Goal: Transaction & Acquisition: Purchase product/service

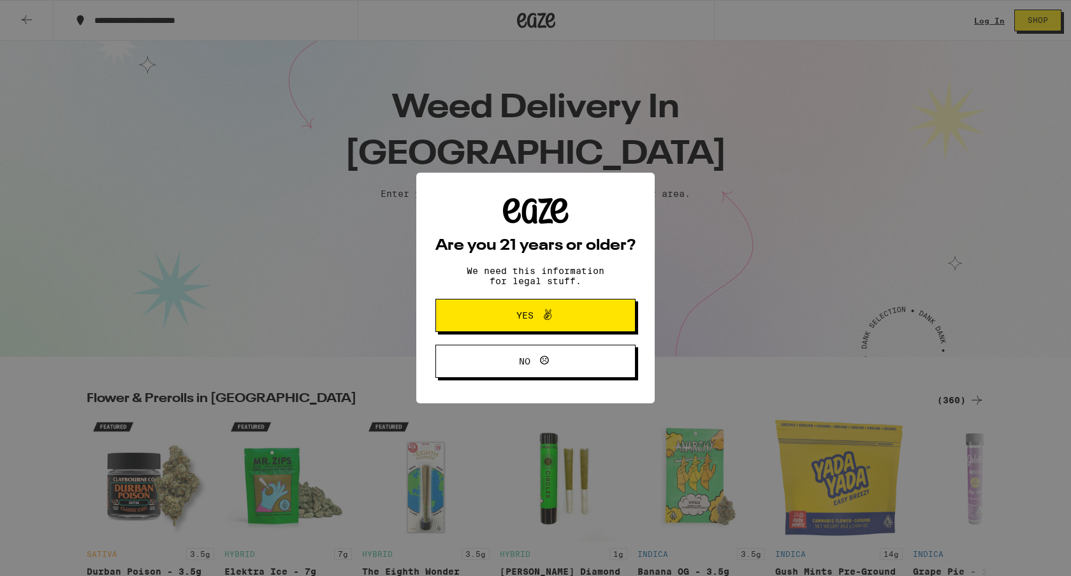
click at [499, 309] on span "Yes" at bounding box center [535, 315] width 97 height 17
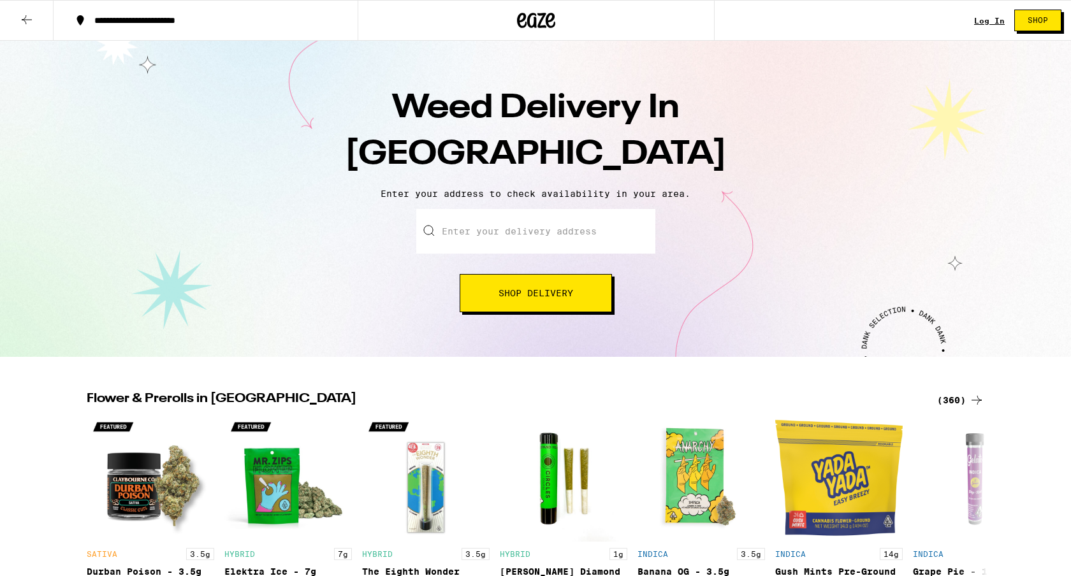
click at [501, 243] on input "Enter your delivery address" at bounding box center [535, 231] width 239 height 45
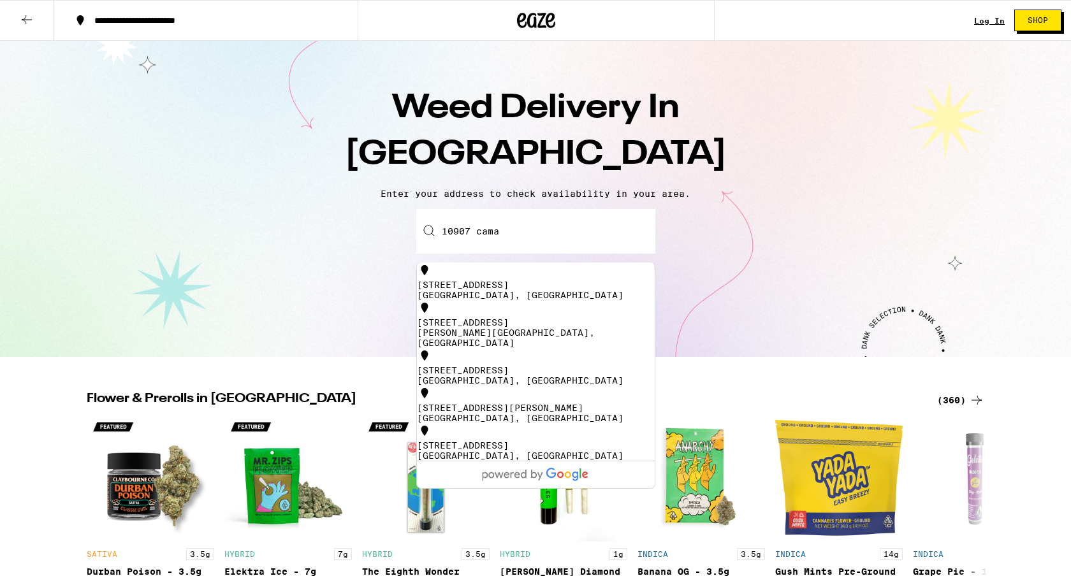
click at [486, 289] on div "[STREET_ADDRESS]" at bounding box center [536, 290] width 238 height 20
type input "[STREET_ADDRESS]"
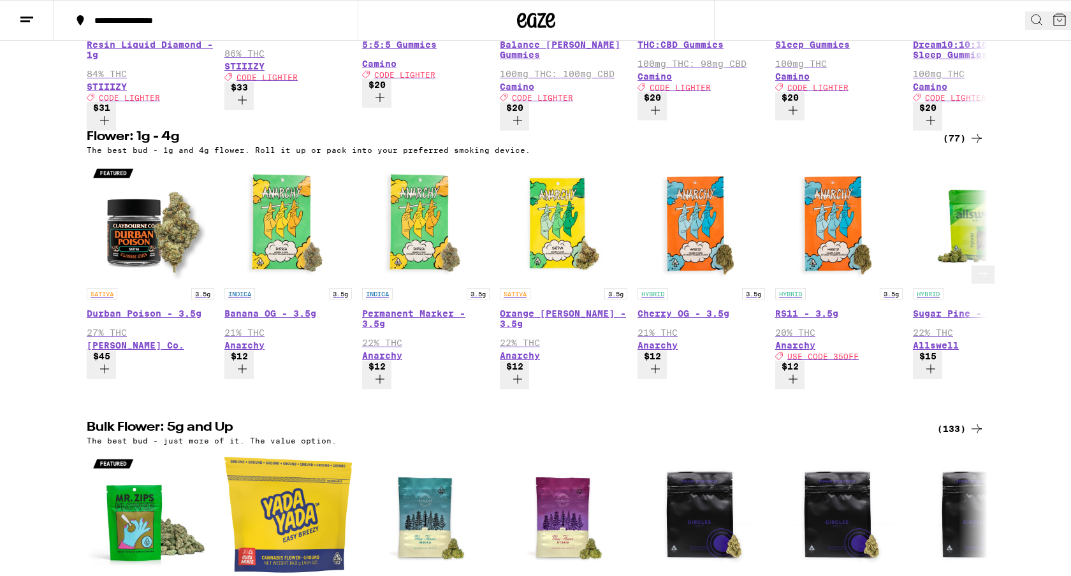
scroll to position [359, 0]
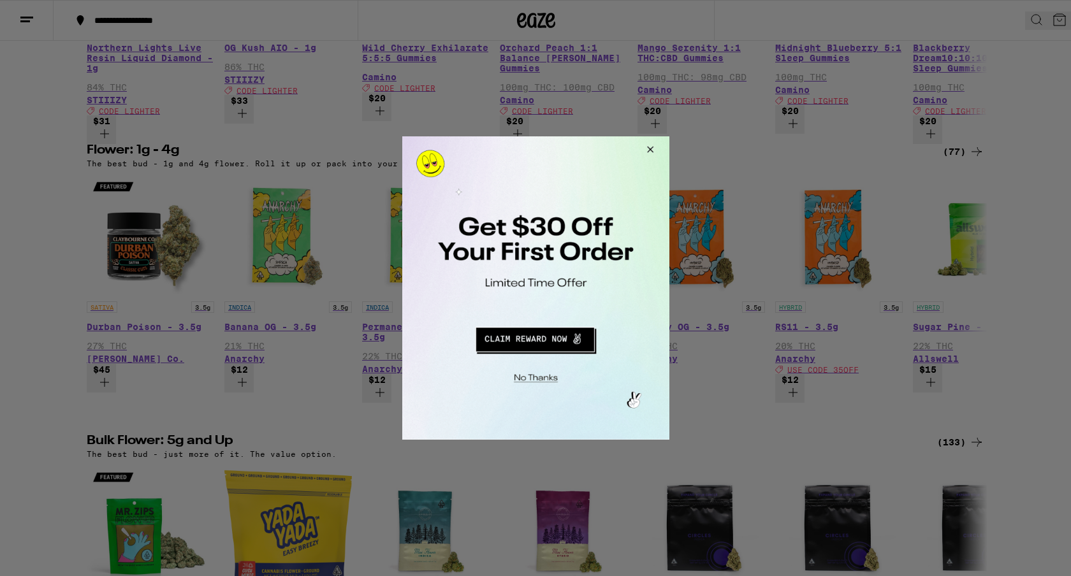
click at [987, 26] on div at bounding box center [535, 288] width 1071 height 576
click at [531, 341] on button "Redirect to URL" at bounding box center [534, 337] width 222 height 31
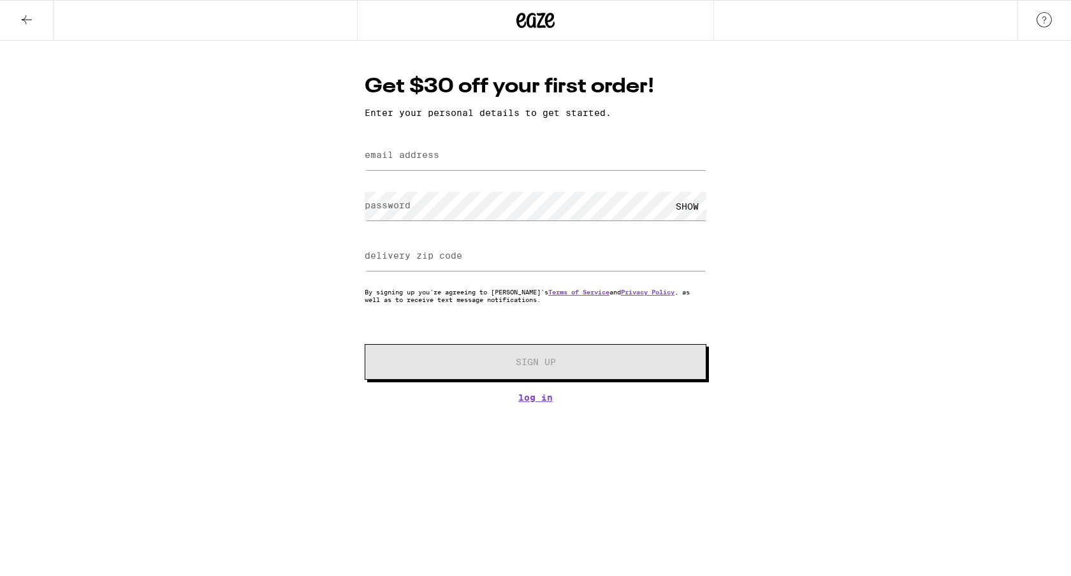
click at [553, 15] on icon at bounding box center [550, 20] width 10 height 15
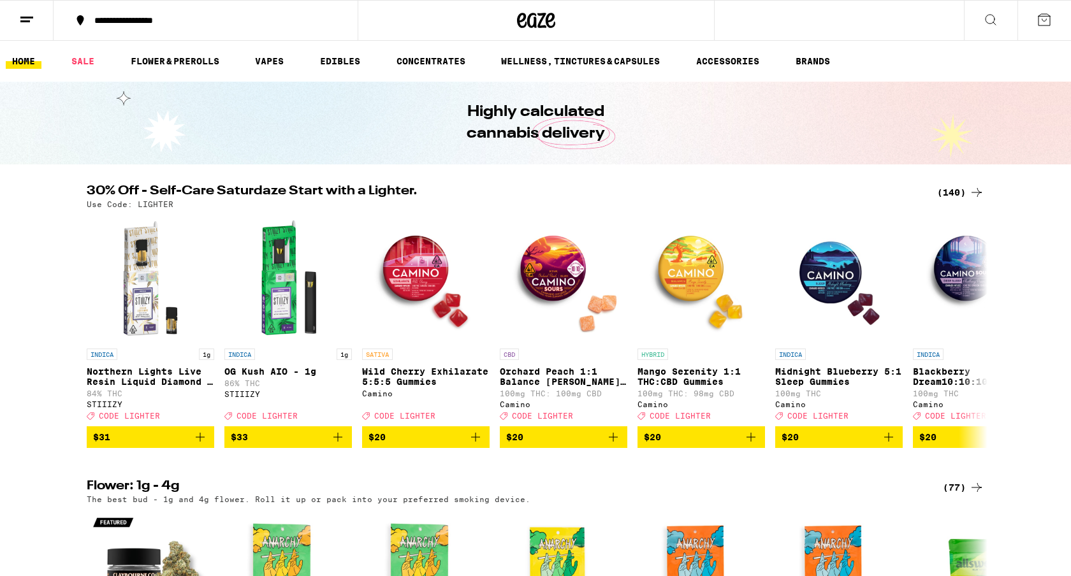
click at [988, 27] on button at bounding box center [991, 21] width 54 height 40
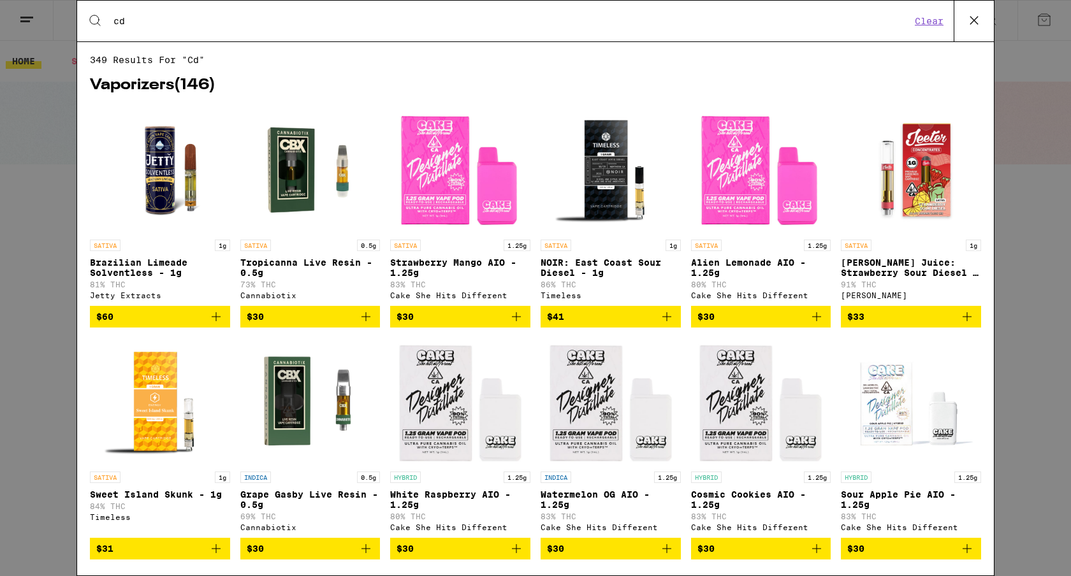
type input "c"
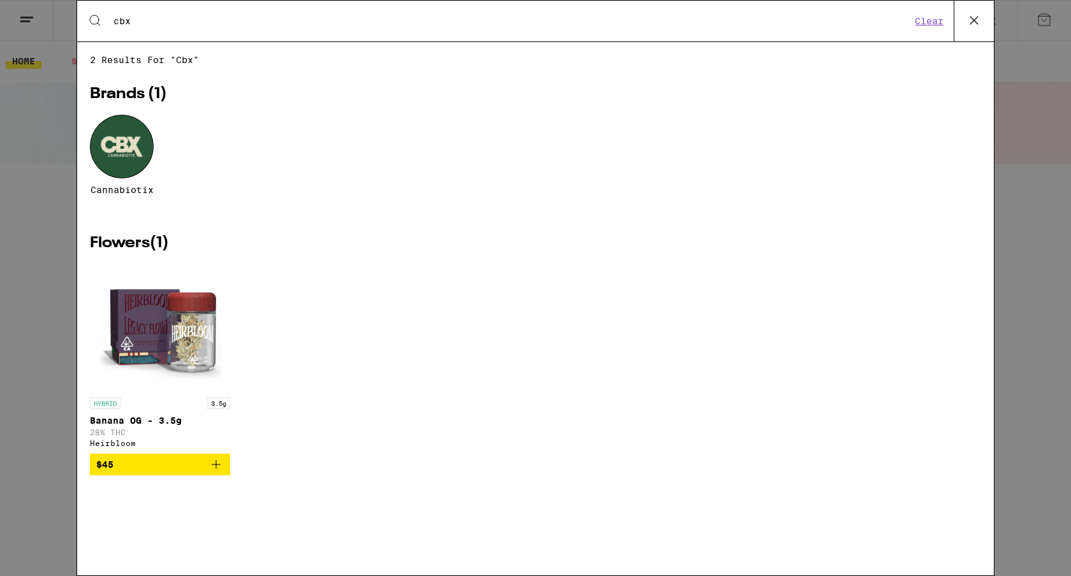
type input "cbx"
click at [108, 163] on div at bounding box center [122, 147] width 64 height 64
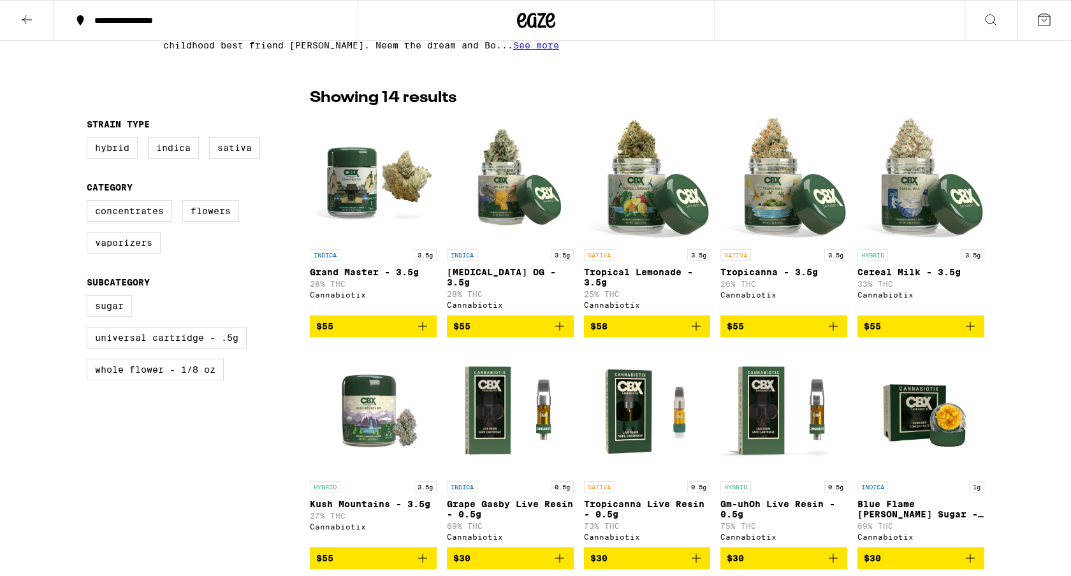
scroll to position [296, 0]
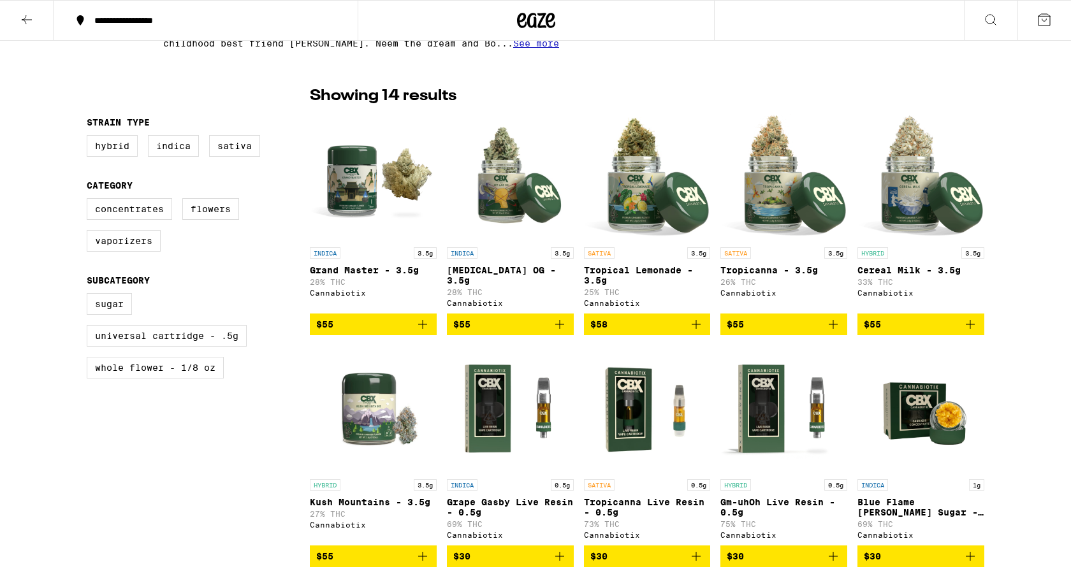
click at [676, 209] on img "Open page for Tropical Lemonade - 3.5g from Cannabiotix" at bounding box center [647, 176] width 127 height 127
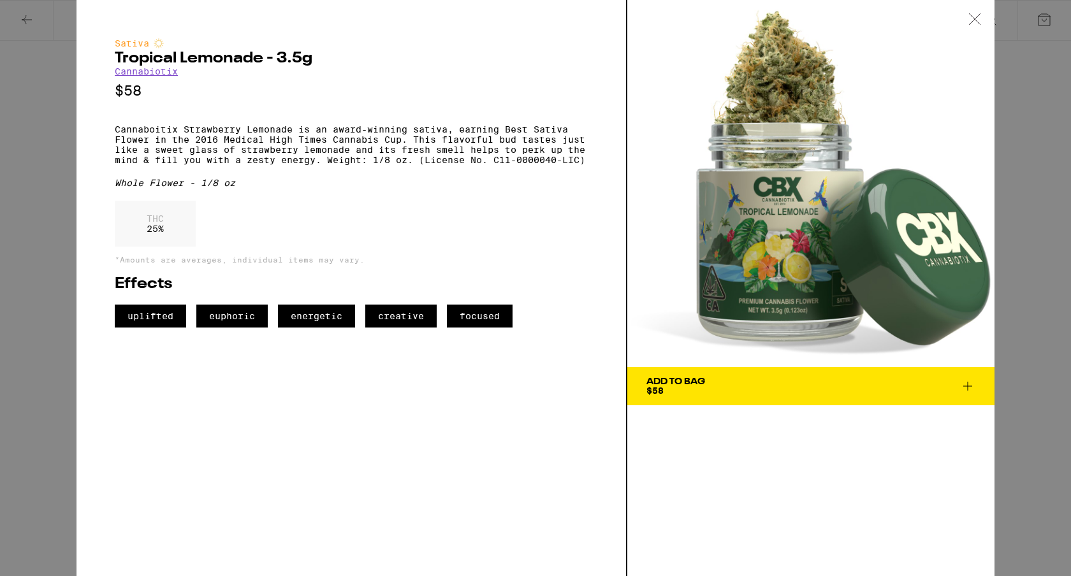
click at [677, 393] on div "Add To Bag $58" at bounding box center [675, 386] width 59 height 18
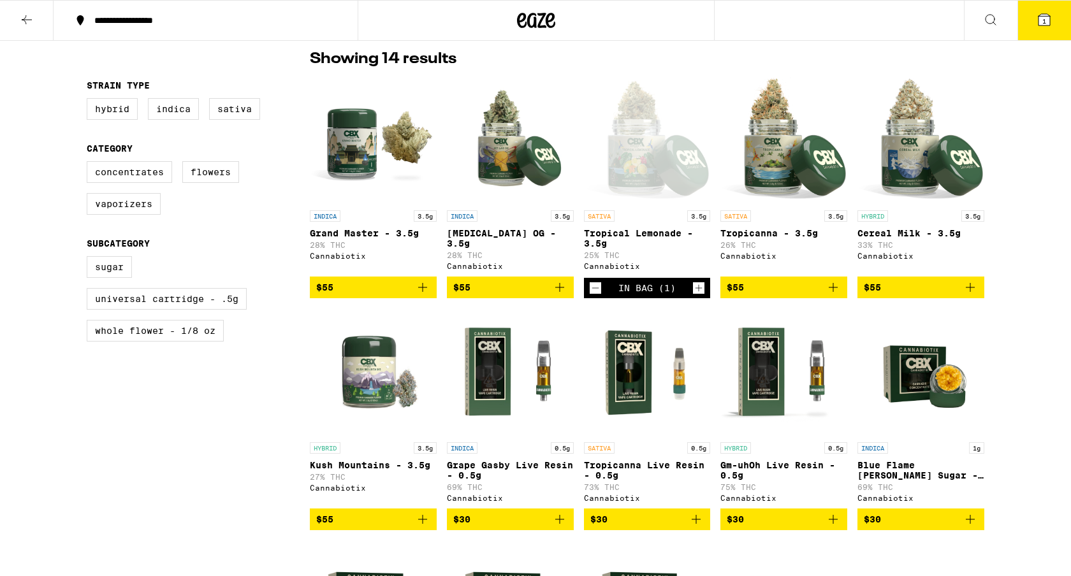
scroll to position [335, 0]
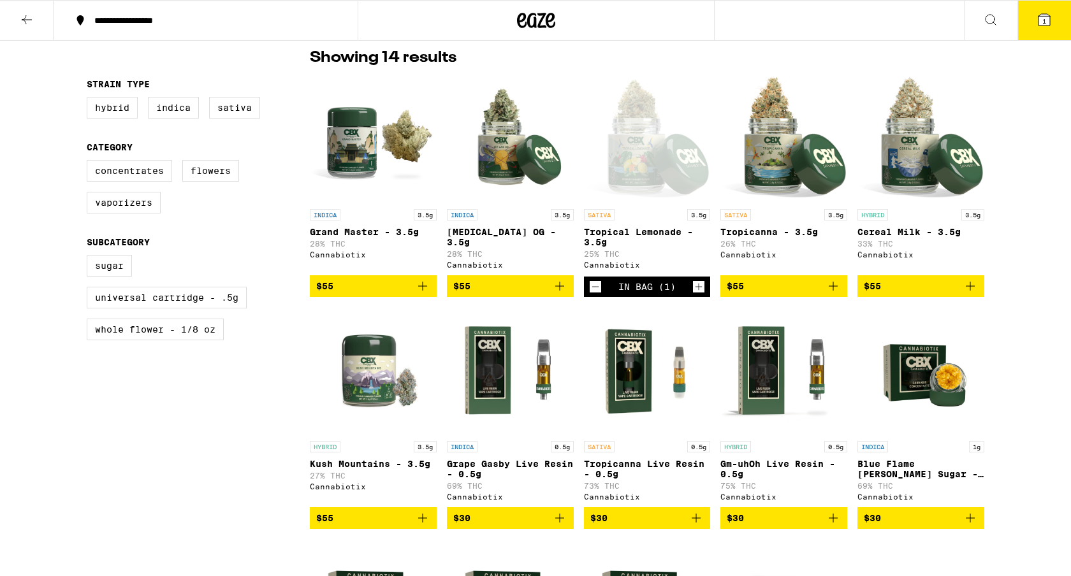
click at [760, 284] on button "$55" at bounding box center [783, 286] width 127 height 22
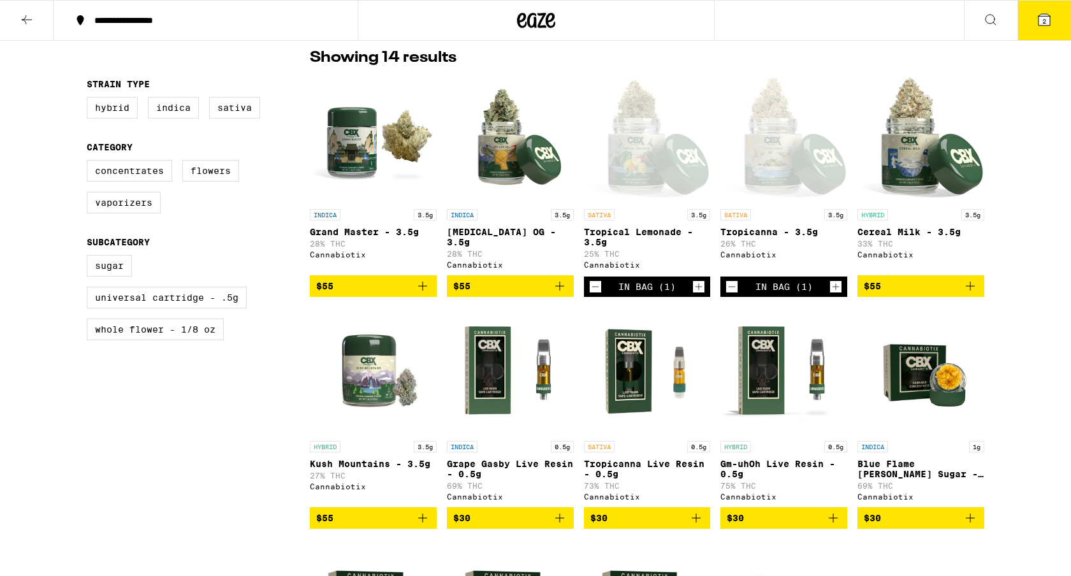
click at [1040, 19] on icon at bounding box center [1043, 19] width 11 height 11
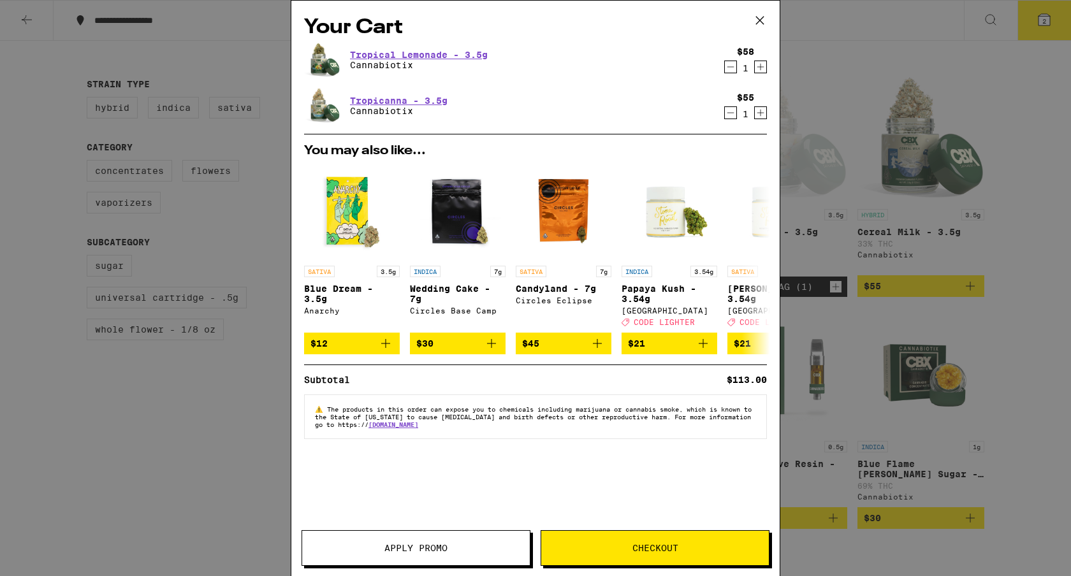
click at [468, 544] on span "Apply Promo" at bounding box center [416, 548] width 228 height 9
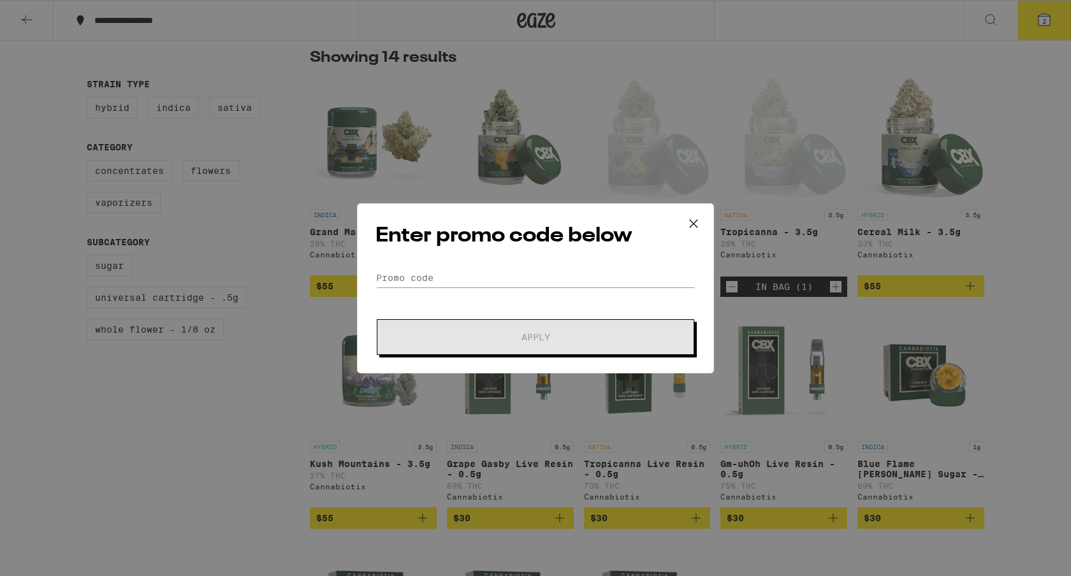
click at [692, 214] on icon at bounding box center [693, 223] width 19 height 19
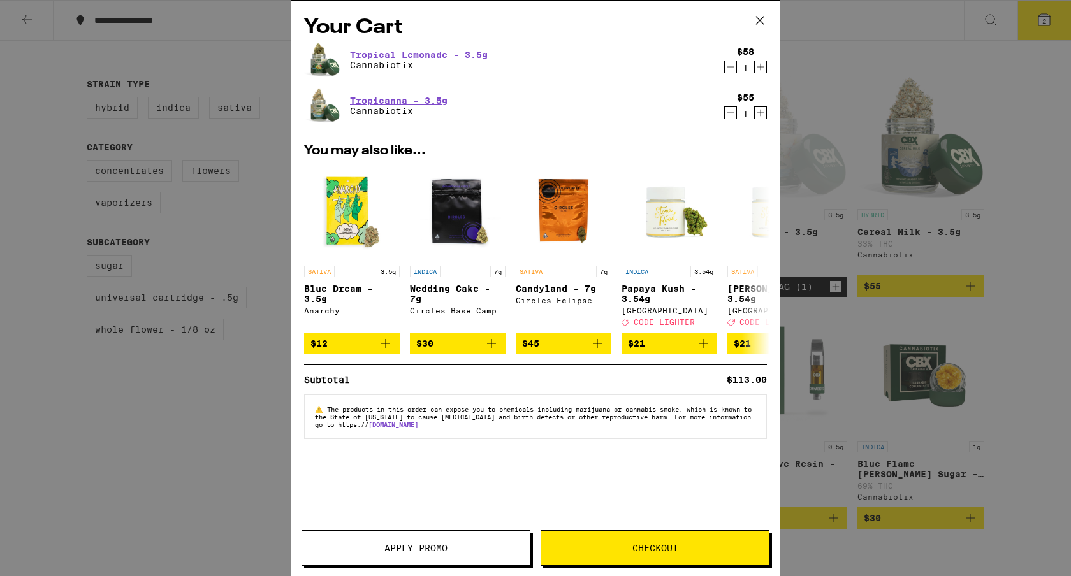
click at [874, 52] on div "Your Cart Tropical Lemonade - 3.5g Cannabiotix $58 1 Tropicanna - 3.5g Cannabio…" at bounding box center [535, 288] width 1071 height 576
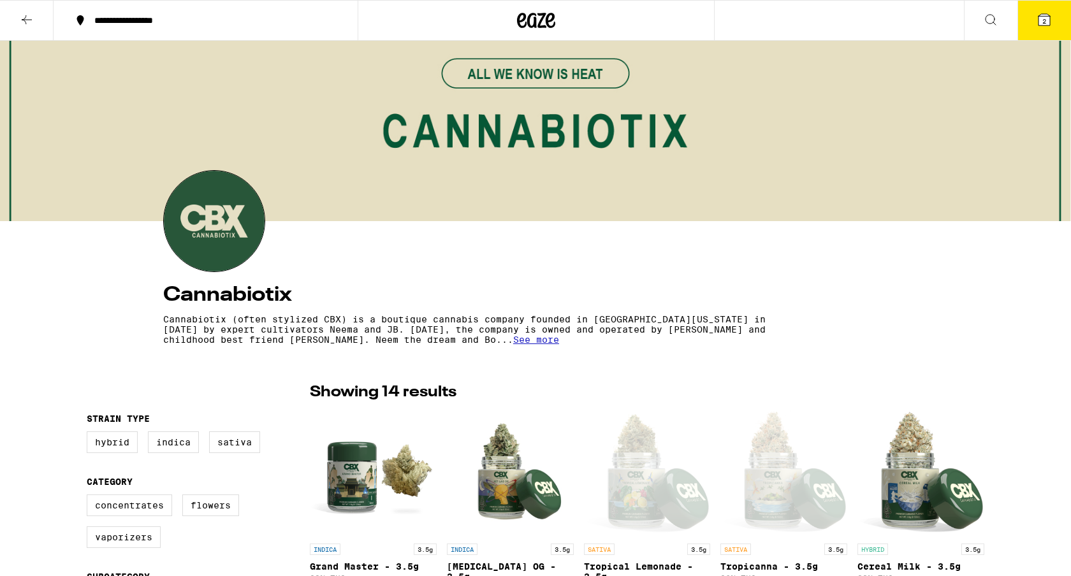
click at [524, 22] on icon at bounding box center [522, 20] width 10 height 15
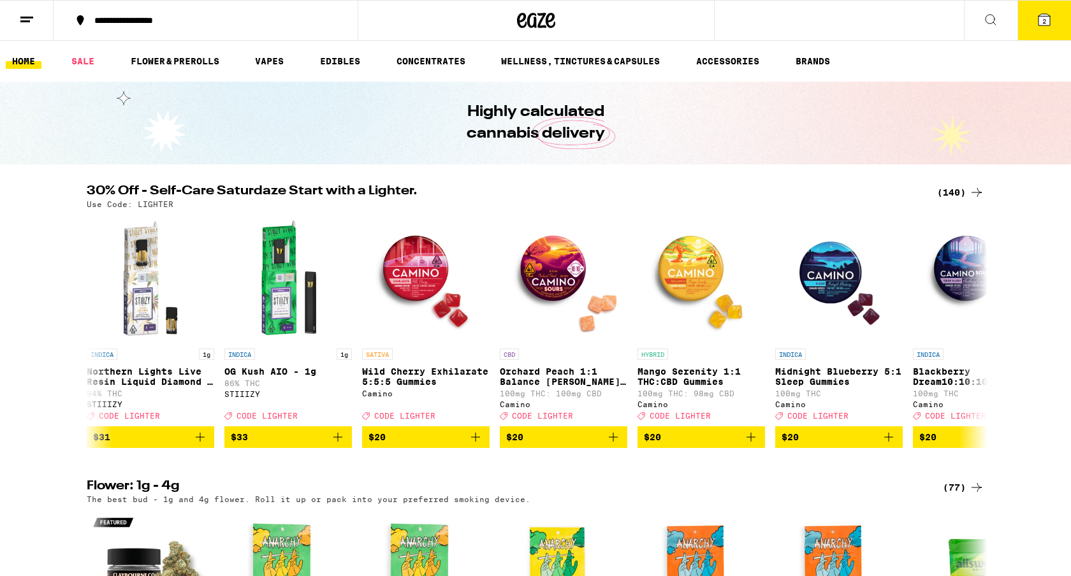
click at [80, 57] on link "SALE" at bounding box center [83, 61] width 36 height 15
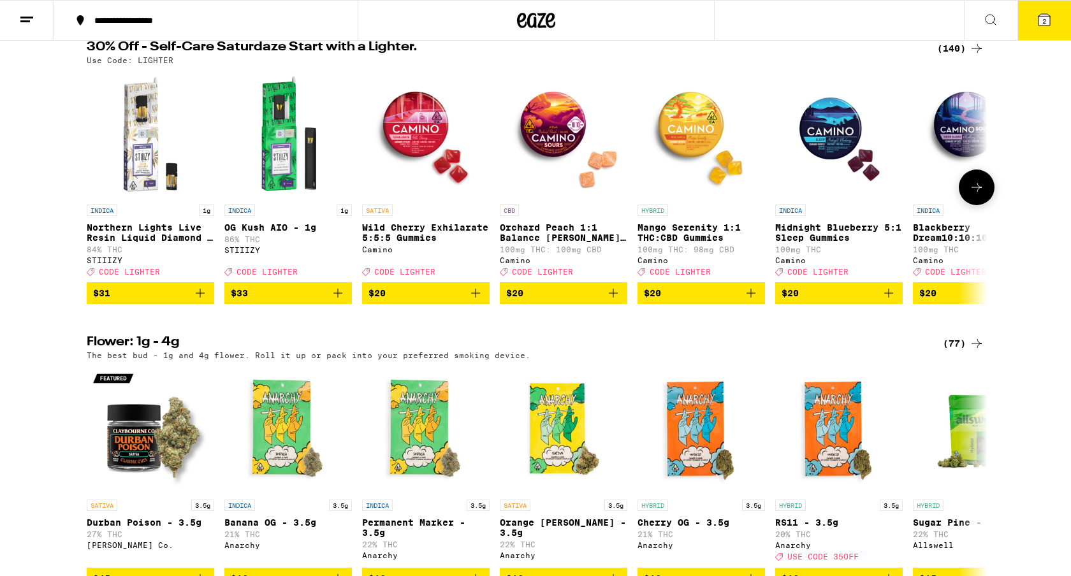
scroll to position [129, 0]
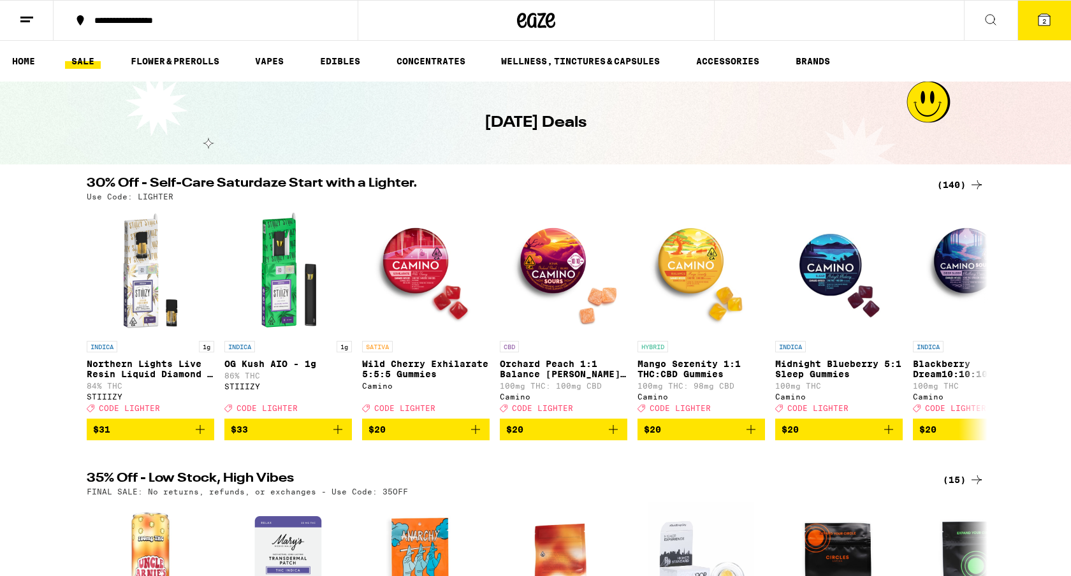
click at [4, 17] on button at bounding box center [27, 21] width 54 height 40
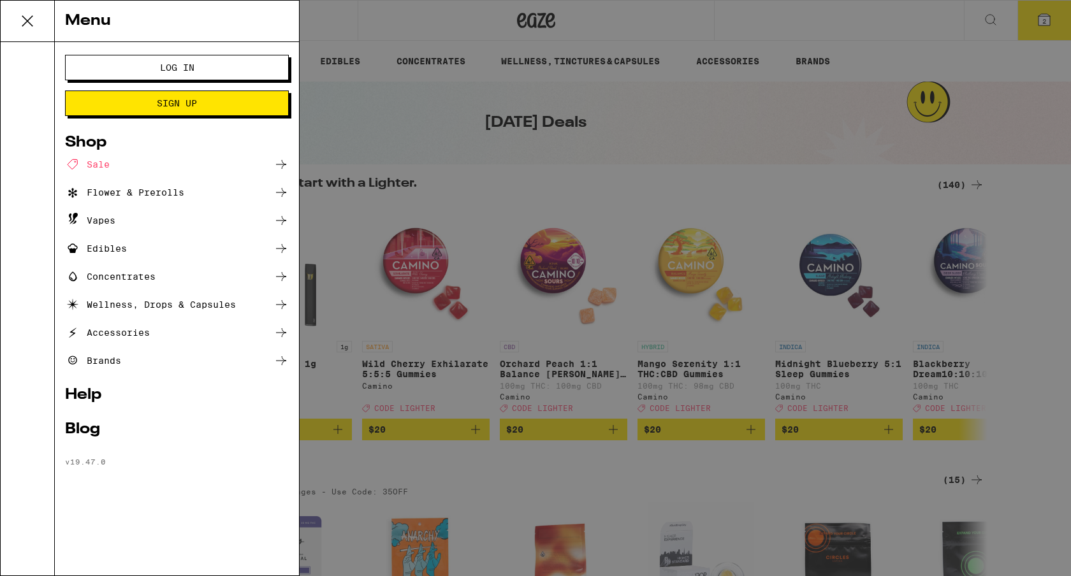
click at [161, 106] on span "Sign Up" at bounding box center [177, 103] width 40 height 9
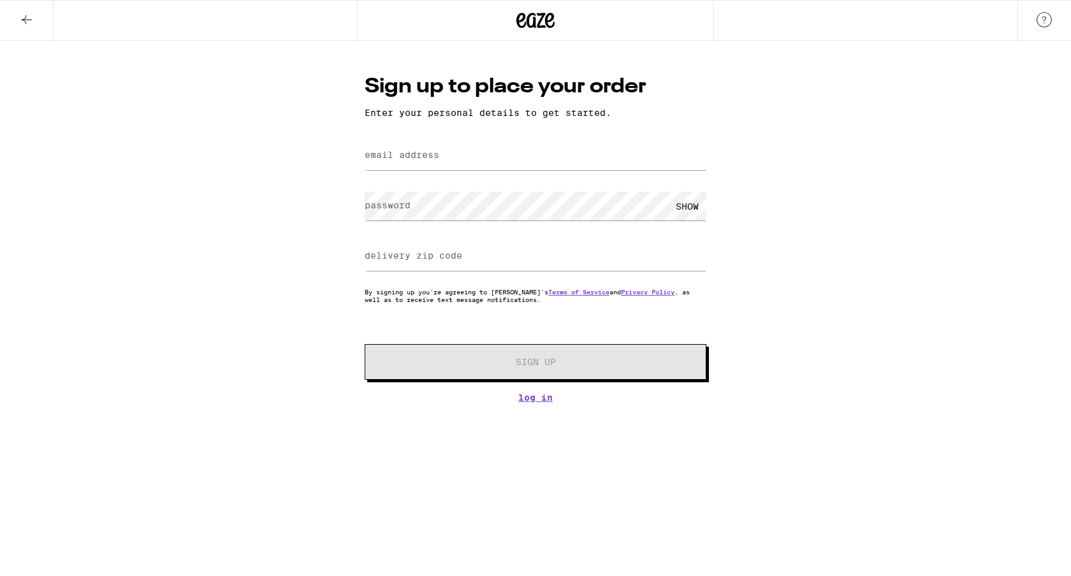
click at [436, 158] on label "email address" at bounding box center [402, 155] width 75 height 10
type input "travis.ballard@gmail.com"
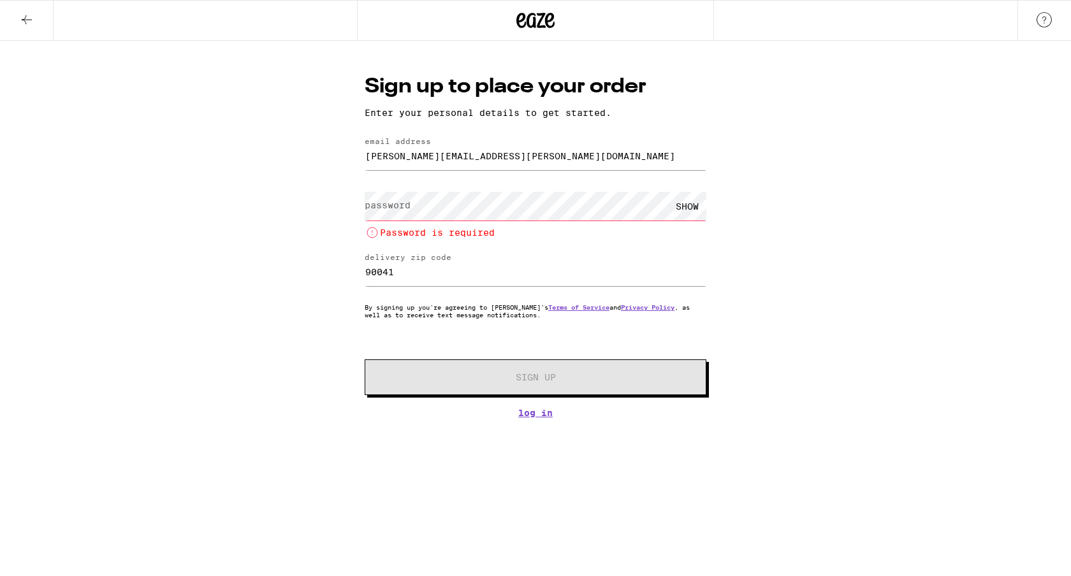
click at [338, 191] on div "Sign up to place your order Enter your personal details to get started. email a…" at bounding box center [535, 229] width 1071 height 377
click at [396, 206] on label "password" at bounding box center [388, 205] width 46 height 10
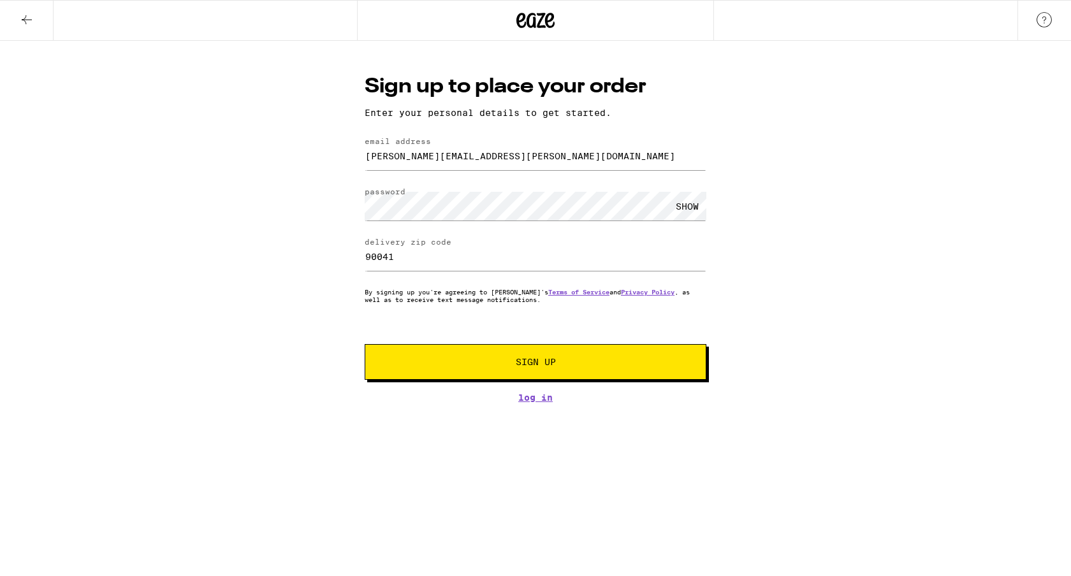
click at [333, 205] on div "Sign up to place your order Enter your personal details to get started. email a…" at bounding box center [535, 222] width 1071 height 362
click at [398, 252] on input "90041" at bounding box center [536, 256] width 342 height 29
drag, startPoint x: 393, startPoint y: 256, endPoint x: 323, endPoint y: 252, distance: 69.5
click at [323, 252] on div "Sign up to place your order Enter your personal details to get started. email a…" at bounding box center [535, 222] width 1071 height 362
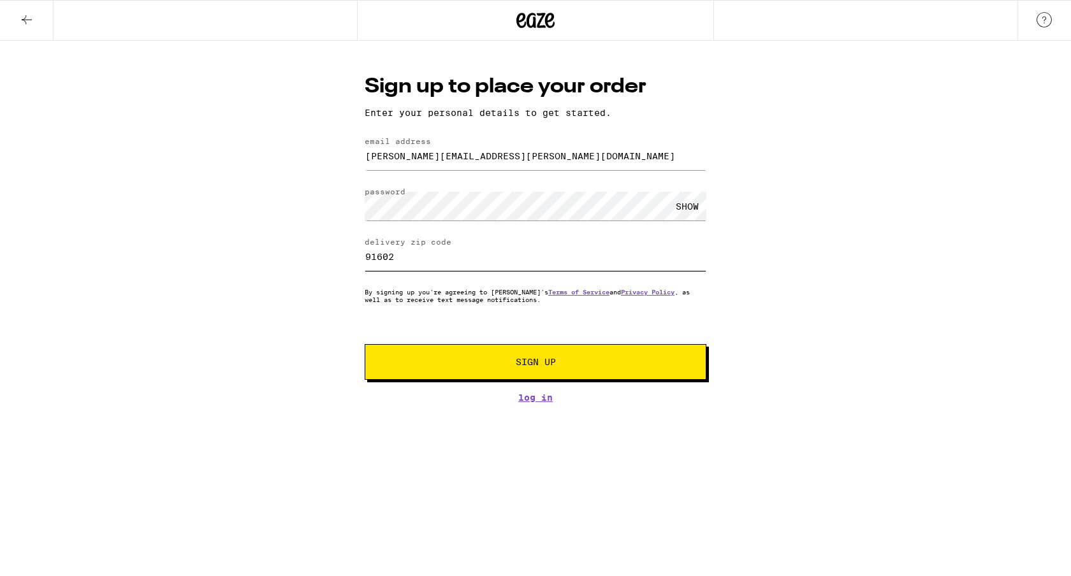
type input "91602"
click at [510, 361] on span "Sign Up" at bounding box center [535, 362] width 254 height 9
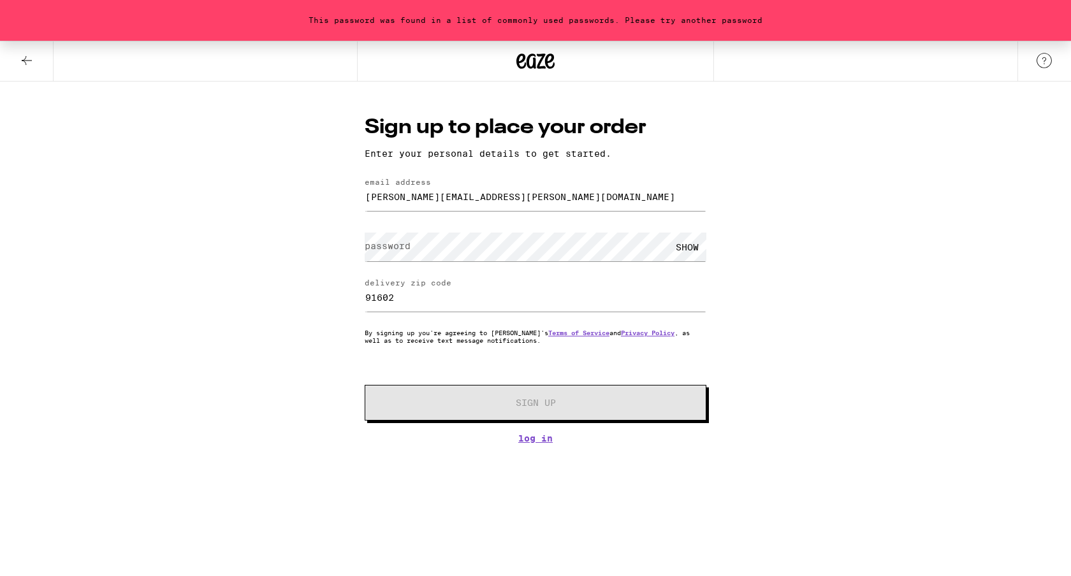
click at [270, 279] on div "This password was found in a list of commonly used passwords. Please try anothe…" at bounding box center [535, 242] width 1071 height 403
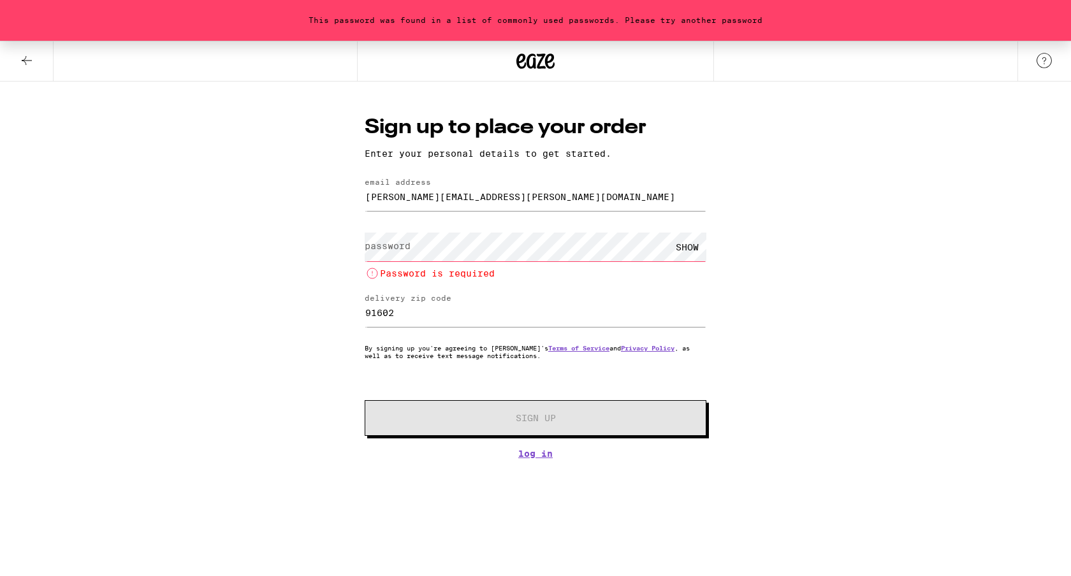
click at [472, 222] on form "email address travis.ballard@gmail.com password SHOW Password is required deliv…" at bounding box center [536, 307] width 342 height 258
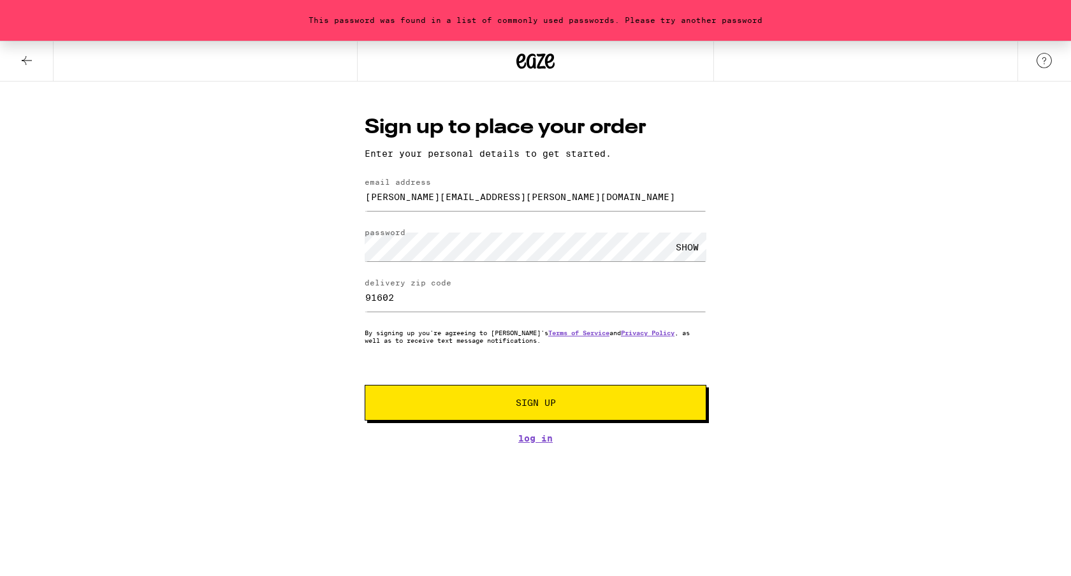
click at [536, 404] on span "Sign Up" at bounding box center [536, 402] width 40 height 9
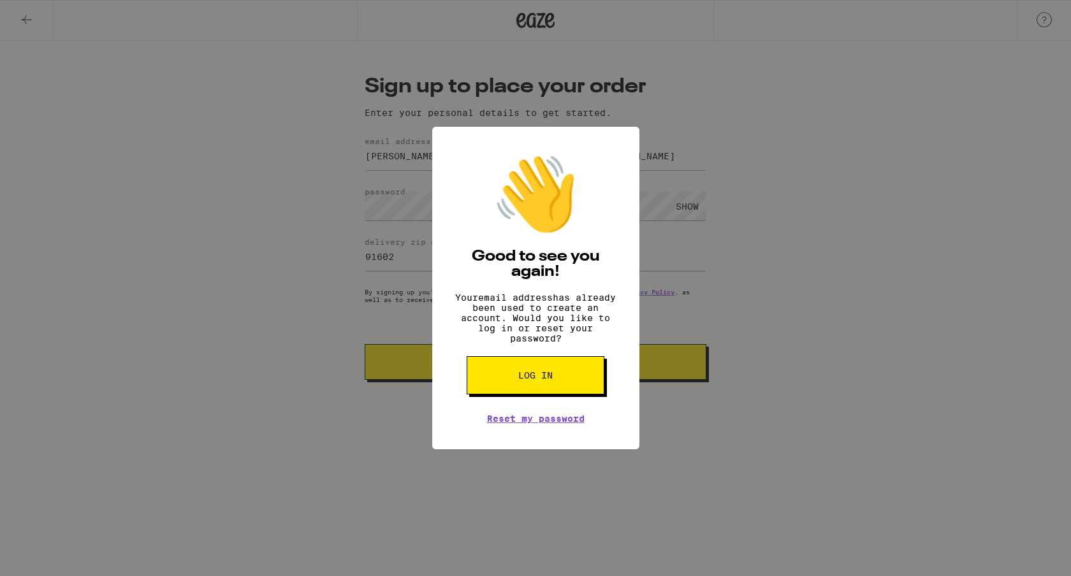
click at [533, 380] on span "Log in" at bounding box center [535, 375] width 34 height 9
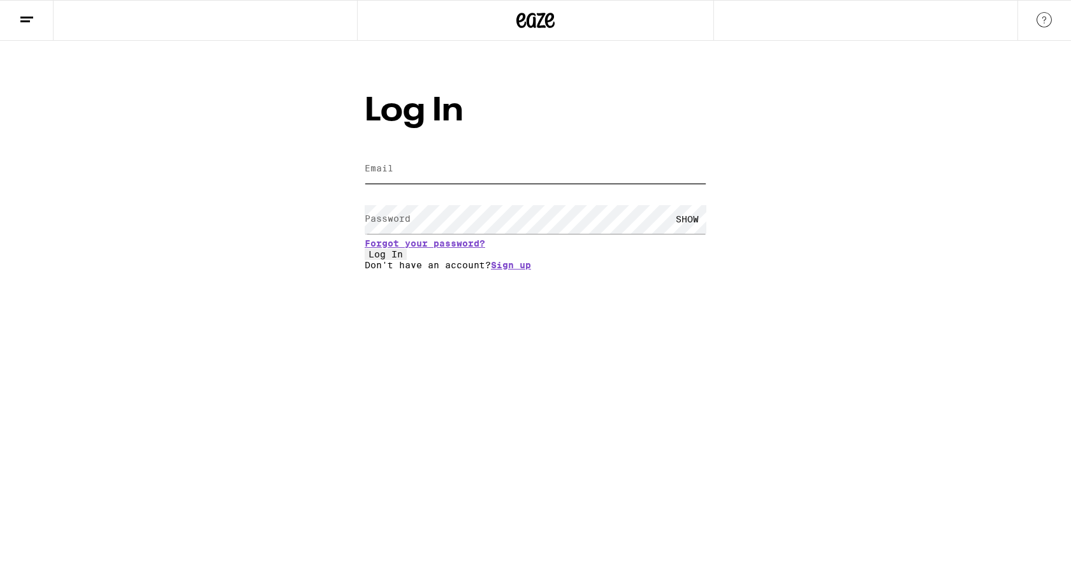
click at [461, 163] on input "Email" at bounding box center [536, 169] width 342 height 29
type input "travis.ballard@gmail.com"
click at [365, 249] on button "Log In" at bounding box center [386, 254] width 42 height 11
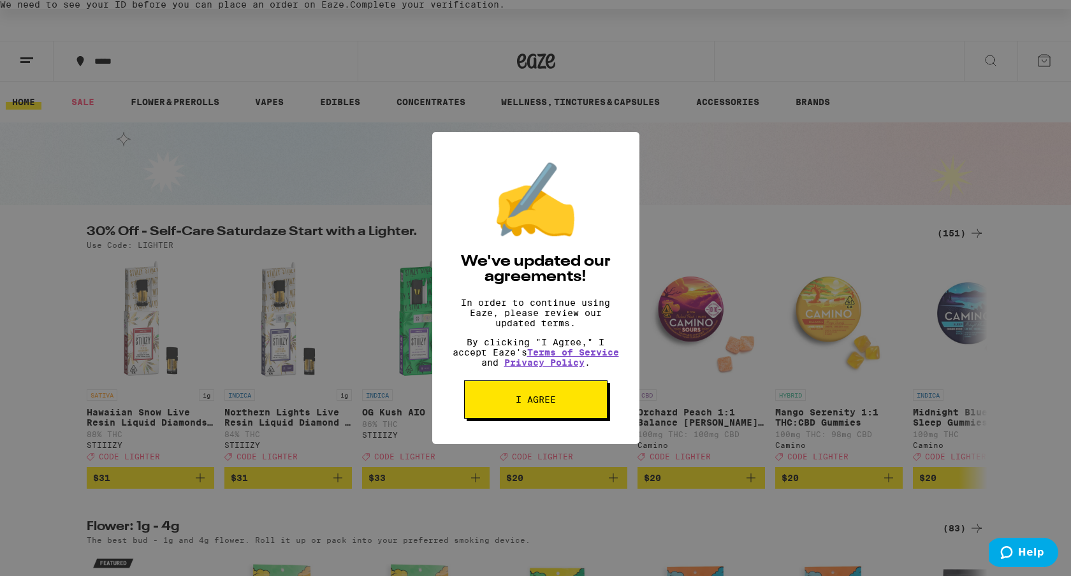
click at [542, 419] on button "I agree" at bounding box center [535, 399] width 143 height 38
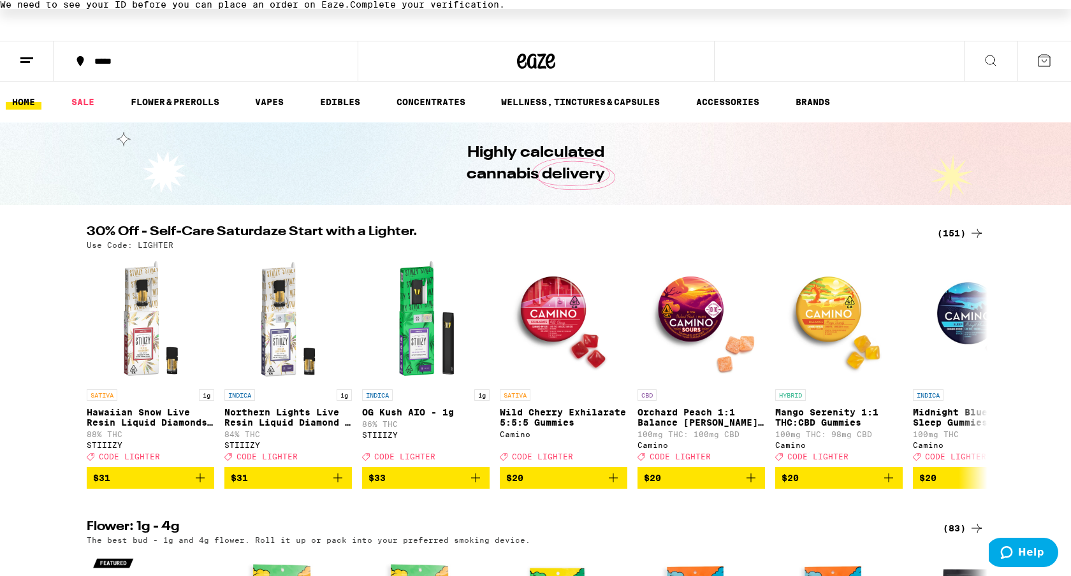
click at [36, 57] on button at bounding box center [27, 61] width 54 height 40
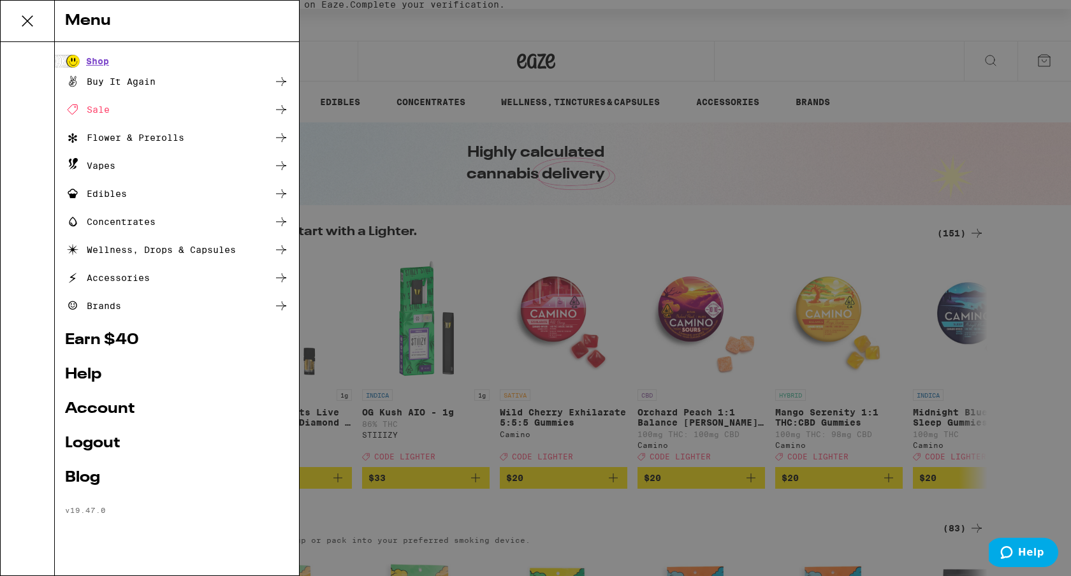
click at [106, 408] on link "Account" at bounding box center [177, 408] width 224 height 15
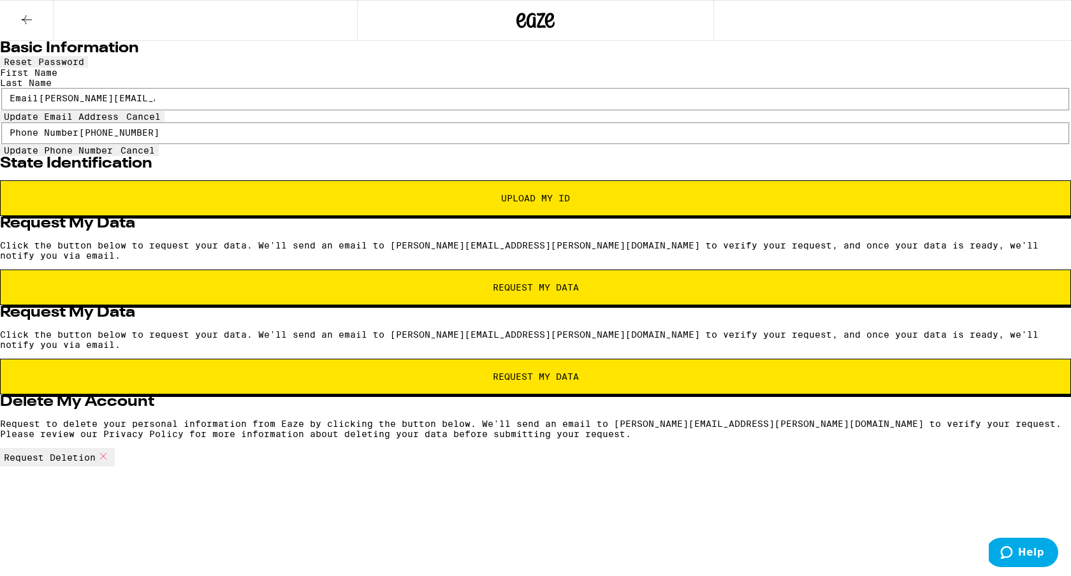
scroll to position [180, 0]
